Goal: Navigation & Orientation: Find specific page/section

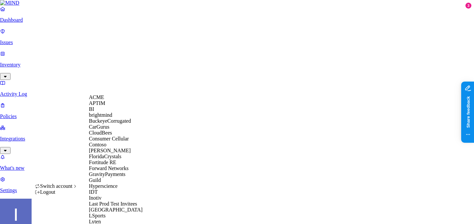
scroll to position [228, 0]
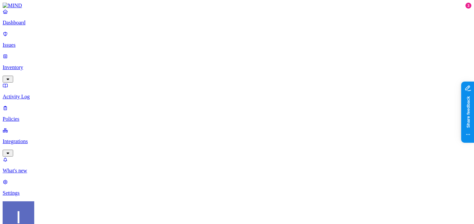
click at [38, 65] on p "Inventory" at bounding box center [237, 68] width 469 height 6
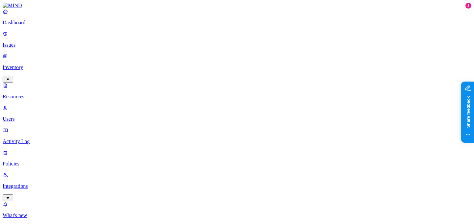
click at [48, 183] on p "Integrations" at bounding box center [237, 186] width 469 height 6
click at [42, 71] on div "Dashboard Issues Inventory Activity Log Policies Integrations Cloud Endpoints" at bounding box center [237, 103] width 469 height 188
click at [23, 116] on p "Policies" at bounding box center [237, 119] width 469 height 6
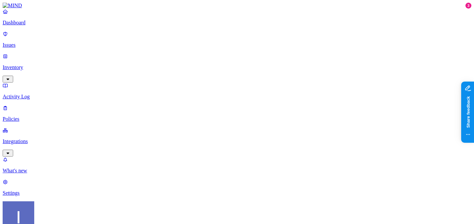
click at [34, 83] on link "Activity Log" at bounding box center [237, 91] width 469 height 17
click at [36, 65] on p "Inventory" at bounding box center [237, 68] width 469 height 6
